Goal: Transaction & Acquisition: Purchase product/service

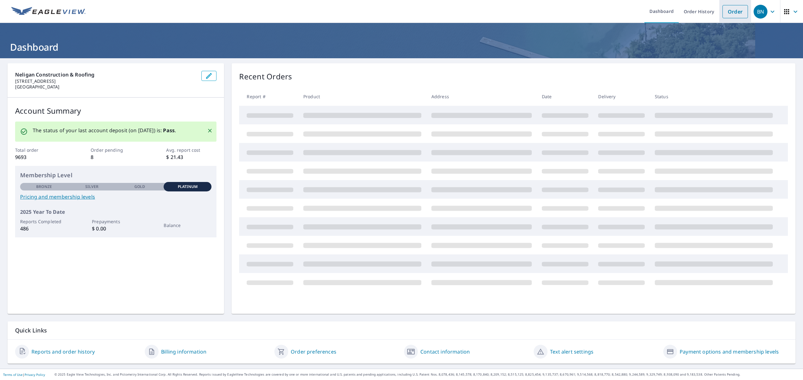
drag, startPoint x: 738, startPoint y: 13, endPoint x: 737, endPoint y: 20, distance: 7.7
click at [738, 13] on link "Order" at bounding box center [735, 11] width 25 height 13
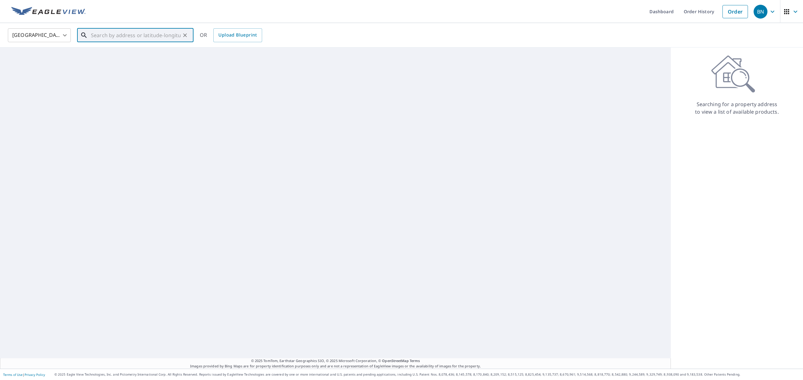
click at [160, 38] on input "text" at bounding box center [136, 35] width 90 height 18
click at [158, 36] on input "[STREET_ADDRESS]" at bounding box center [136, 35] width 90 height 18
drag, startPoint x: 161, startPoint y: 35, endPoint x: 88, endPoint y: 35, distance: 73.3
click at [88, 35] on div "[STREET_ADDRESS] ora ​" at bounding box center [135, 35] width 116 height 14
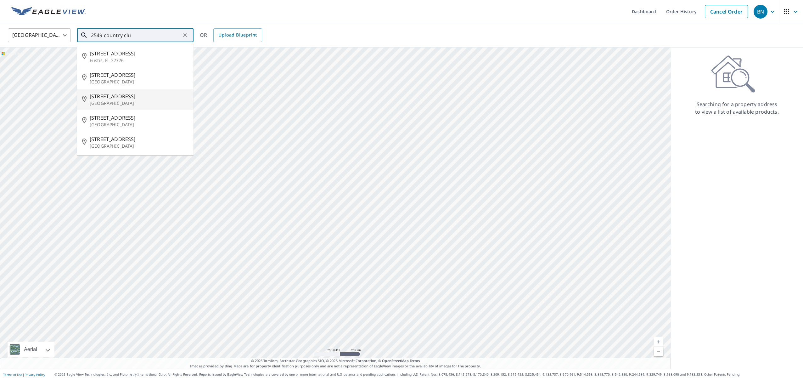
click at [157, 99] on span "[STREET_ADDRESS]" at bounding box center [139, 97] width 99 height 8
type input "[STREET_ADDRESS]"
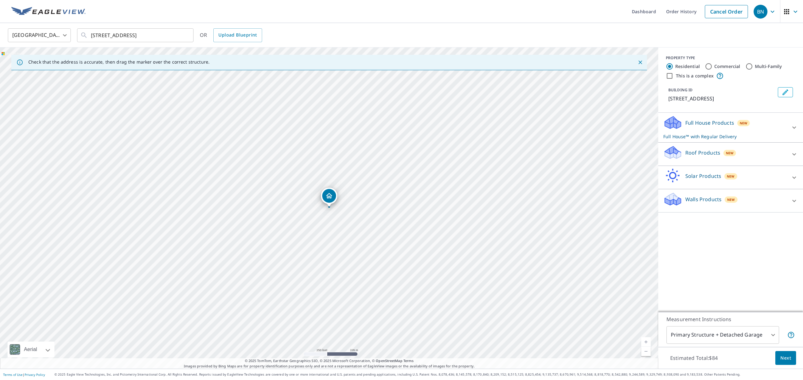
click at [757, 158] on div "Roof Products New" at bounding box center [725, 154] width 123 height 18
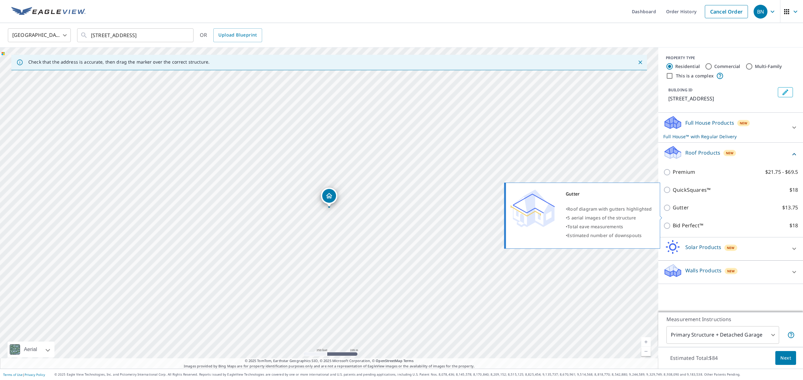
click at [680, 212] on p "Gutter" at bounding box center [681, 208] width 16 height 8
click at [673, 212] on input "Gutter $13.75" at bounding box center [668, 208] width 9 height 8
checkbox input "true"
checkbox input "false"
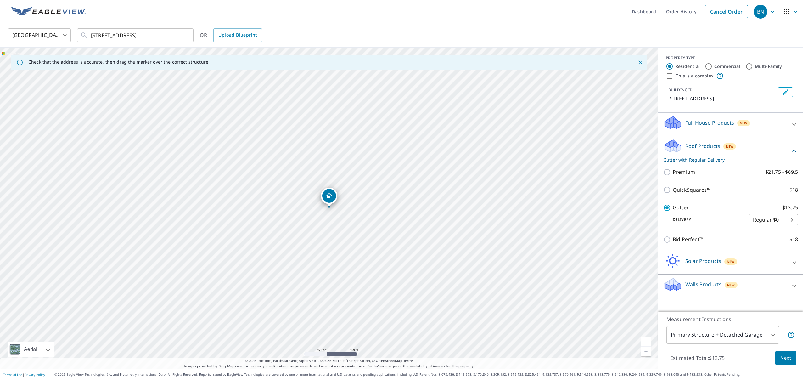
click at [784, 357] on span "Next" at bounding box center [786, 358] width 11 height 8
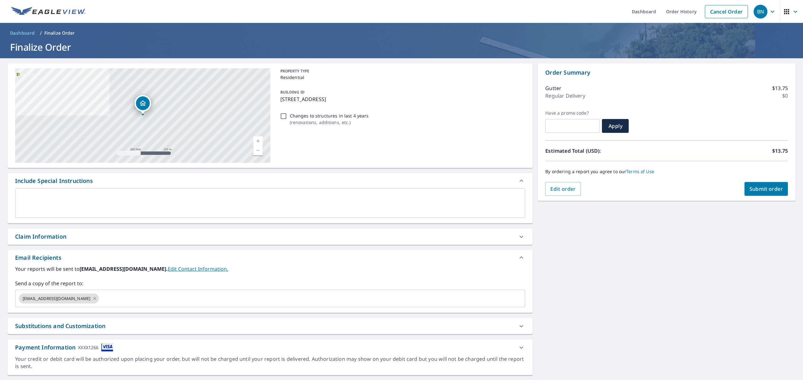
click at [755, 189] on span "Submit order" at bounding box center [767, 188] width 34 height 7
